Goal: Go to known website: Go to known website

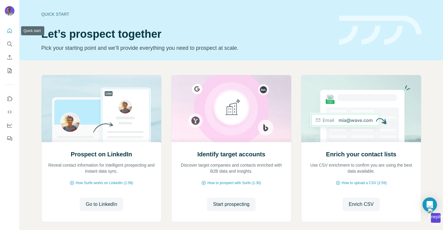
click at [9, 30] on icon "Quick start" at bounding box center [10, 31] width 6 height 6
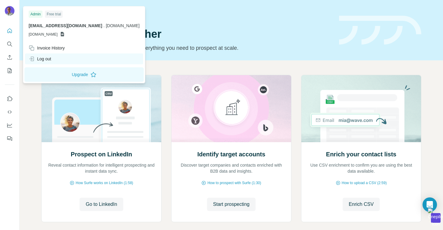
click at [43, 55] on div "Log out" at bounding box center [84, 58] width 118 height 11
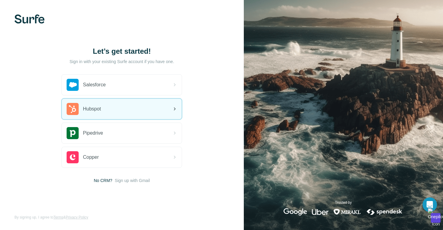
click at [105, 109] on div "Hubspot" at bounding box center [122, 109] width 120 height 20
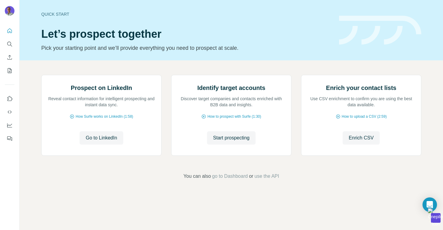
scroll to position [28, 0]
click at [108, 141] on span "Go to LinkedIn" at bounding box center [101, 137] width 31 height 7
